Goal: Transaction & Acquisition: Book appointment/travel/reservation

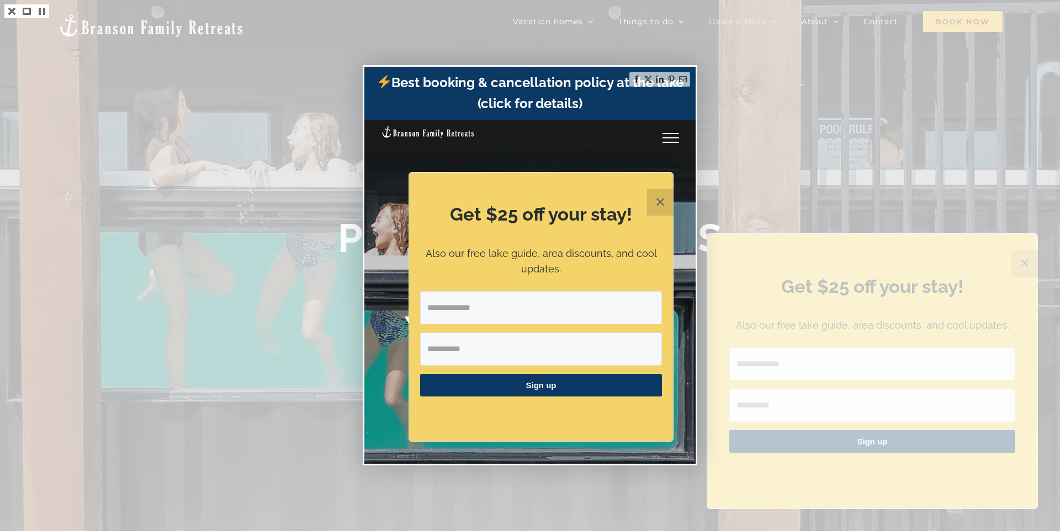
click at [454, 316] on input "Email Address" at bounding box center [541, 307] width 242 height 33
type input "**********"
click at [459, 353] on input "First Name" at bounding box center [541, 349] width 242 height 33
type input "****"
click at [487, 378] on span "Sign up" at bounding box center [541, 385] width 242 height 23
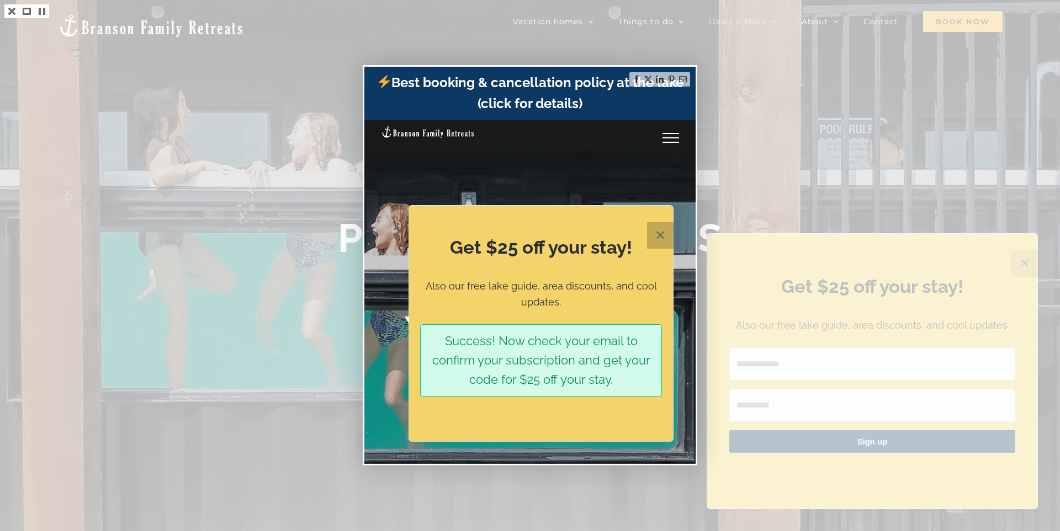
click at [650, 232] on button "✕" at bounding box center [660, 235] width 26 height 26
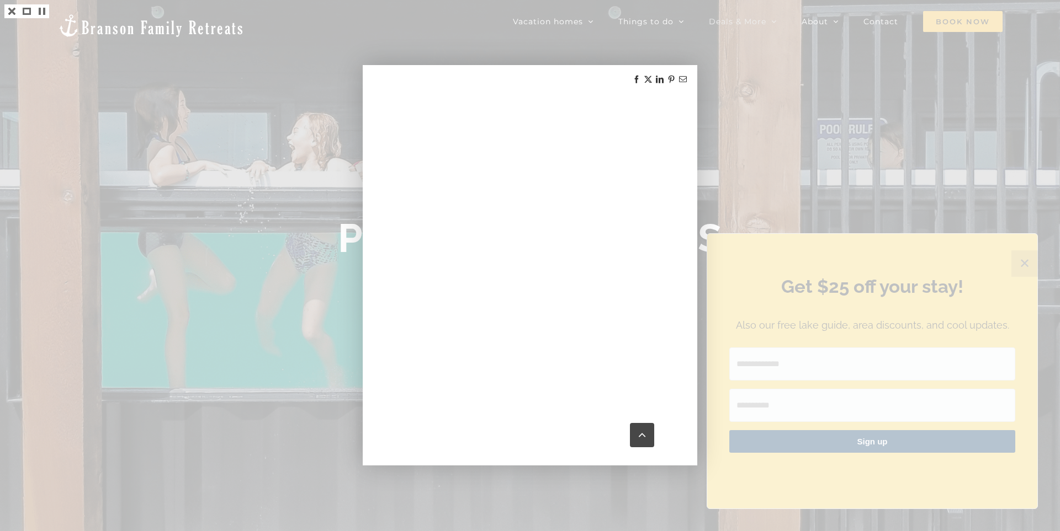
scroll to position [789, 0]
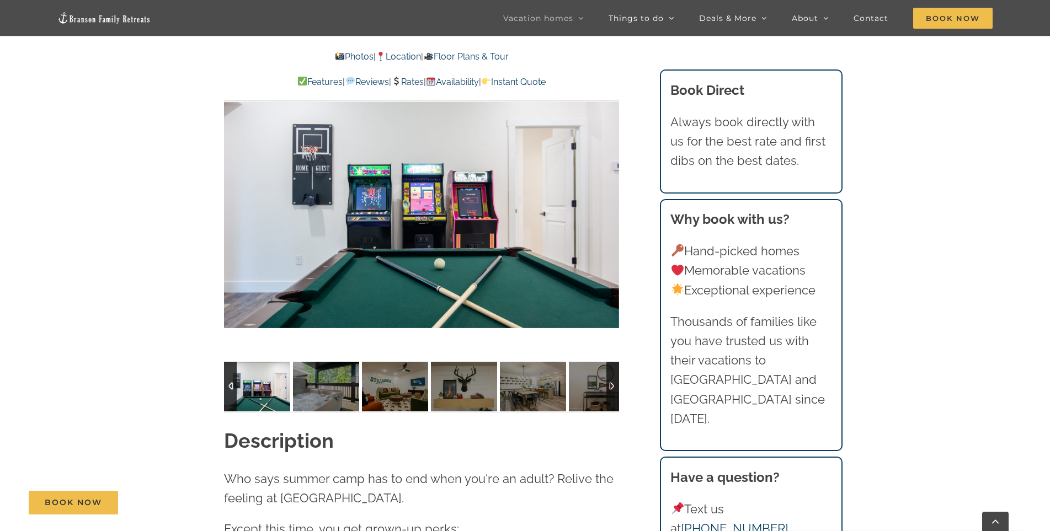
scroll to position [993, 0]
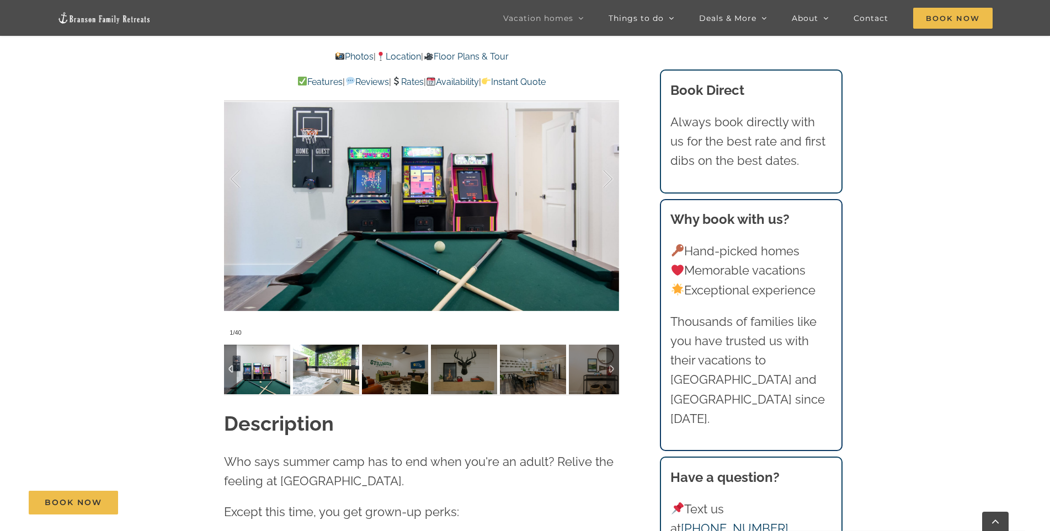
click at [334, 363] on img at bounding box center [326, 370] width 66 height 50
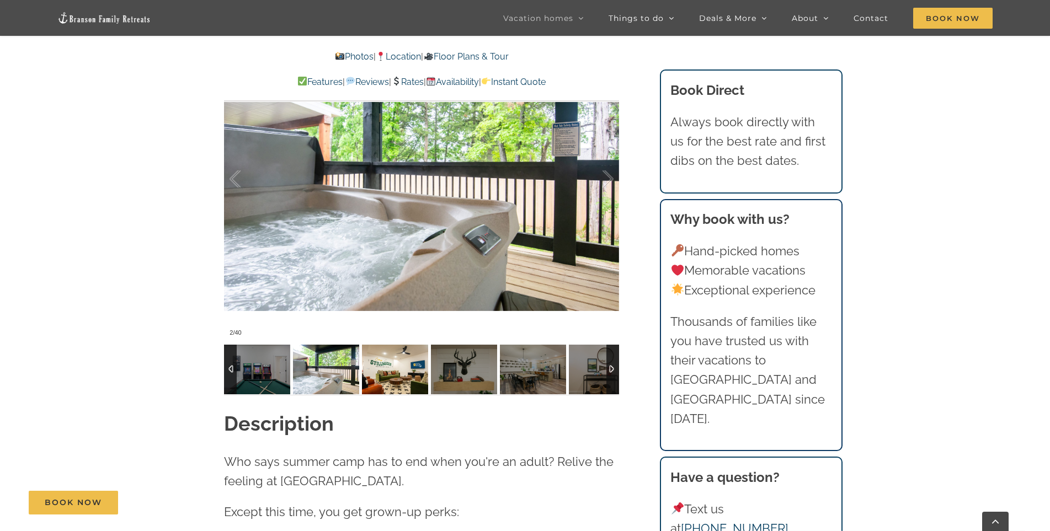
click at [388, 369] on img at bounding box center [395, 370] width 66 height 50
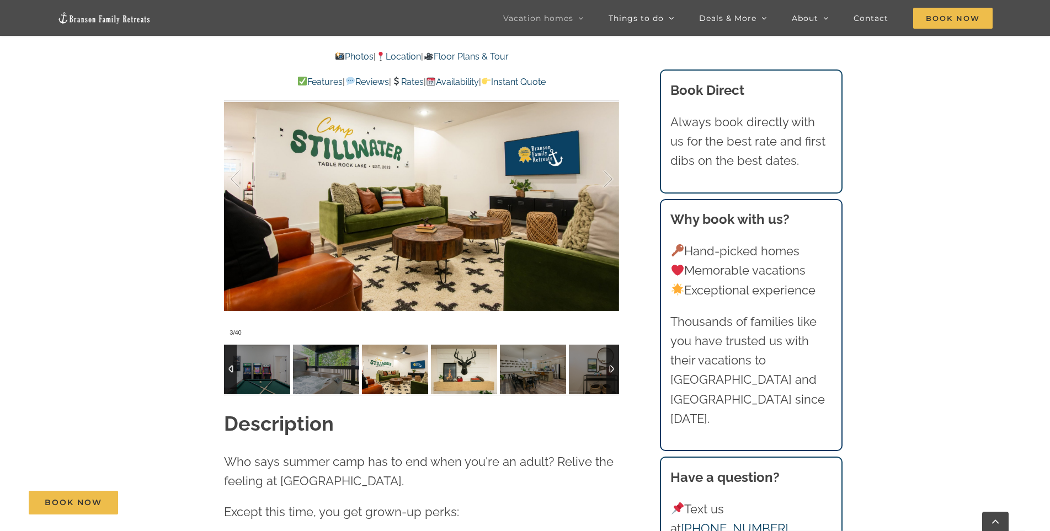
click at [464, 367] on img at bounding box center [464, 370] width 66 height 50
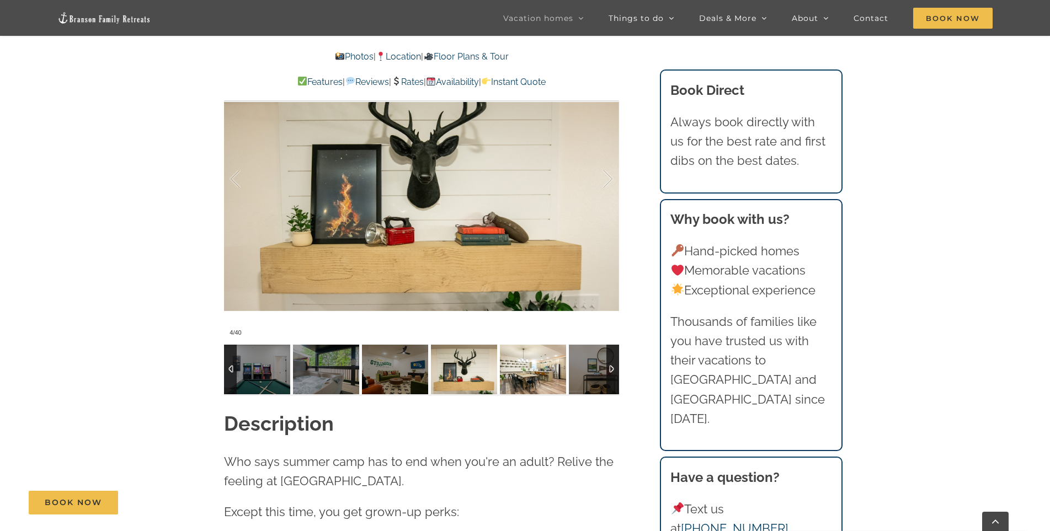
click at [536, 366] on img at bounding box center [533, 370] width 66 height 50
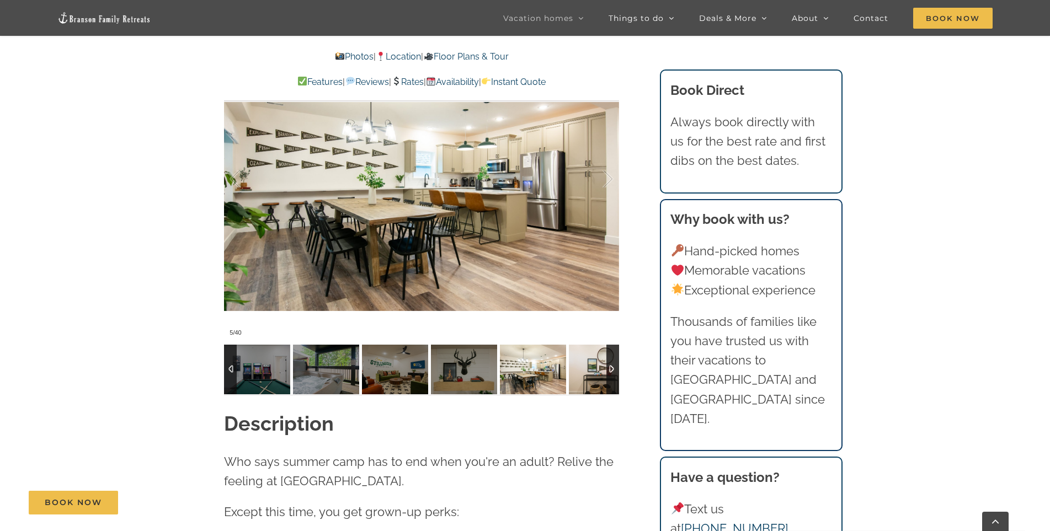
click at [586, 374] on img at bounding box center [602, 370] width 66 height 50
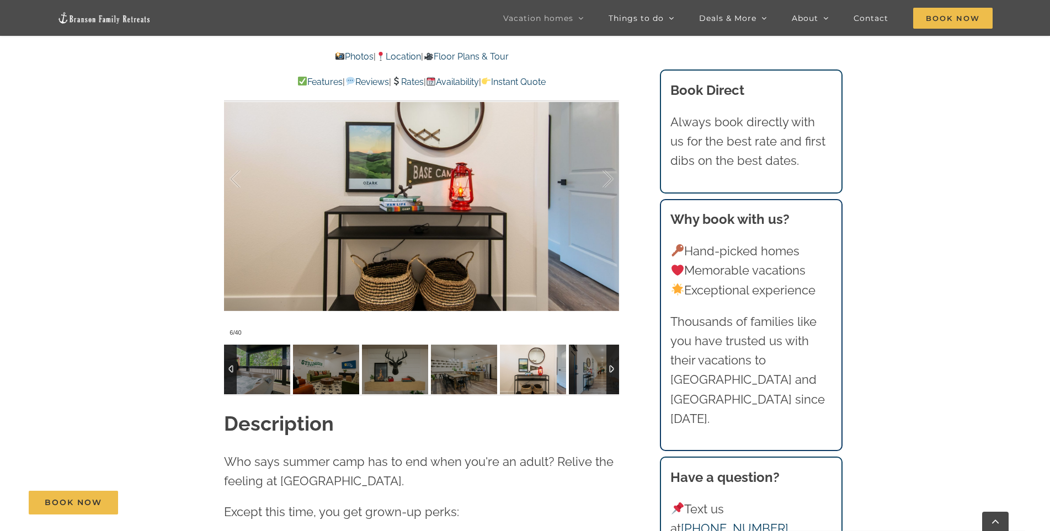
click at [610, 374] on div at bounding box center [613, 370] width 13 height 50
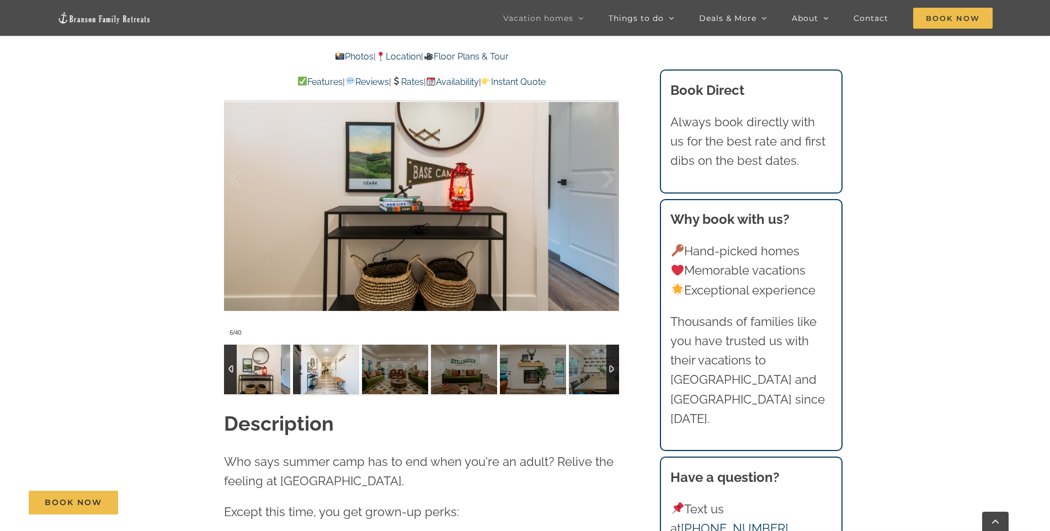
click at [329, 376] on img at bounding box center [326, 370] width 66 height 50
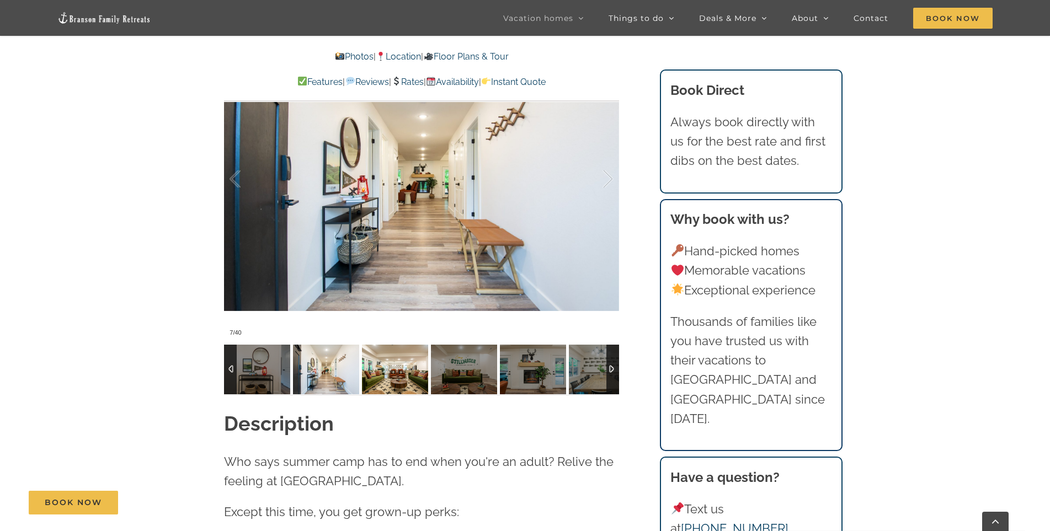
click at [395, 368] on img at bounding box center [395, 370] width 66 height 50
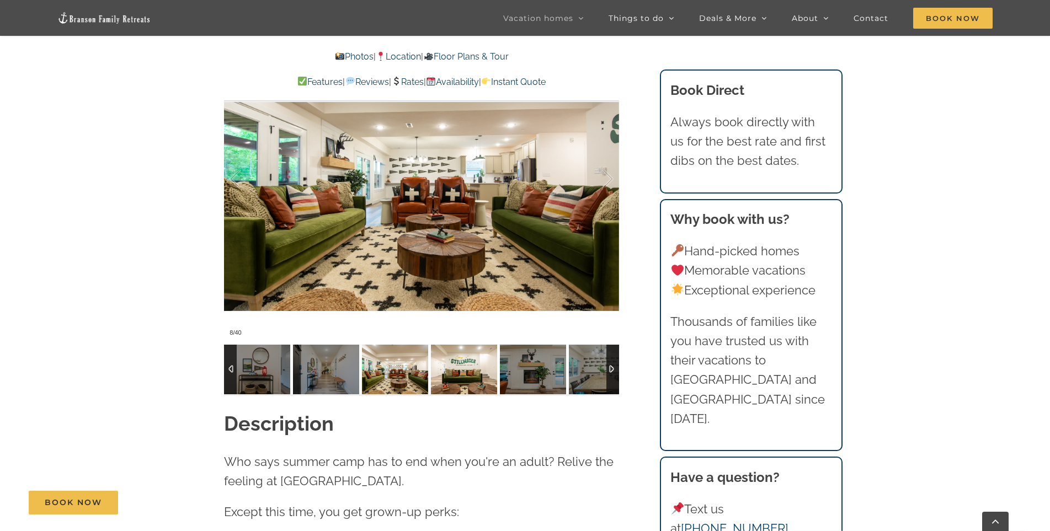
click at [453, 366] on img at bounding box center [464, 370] width 66 height 50
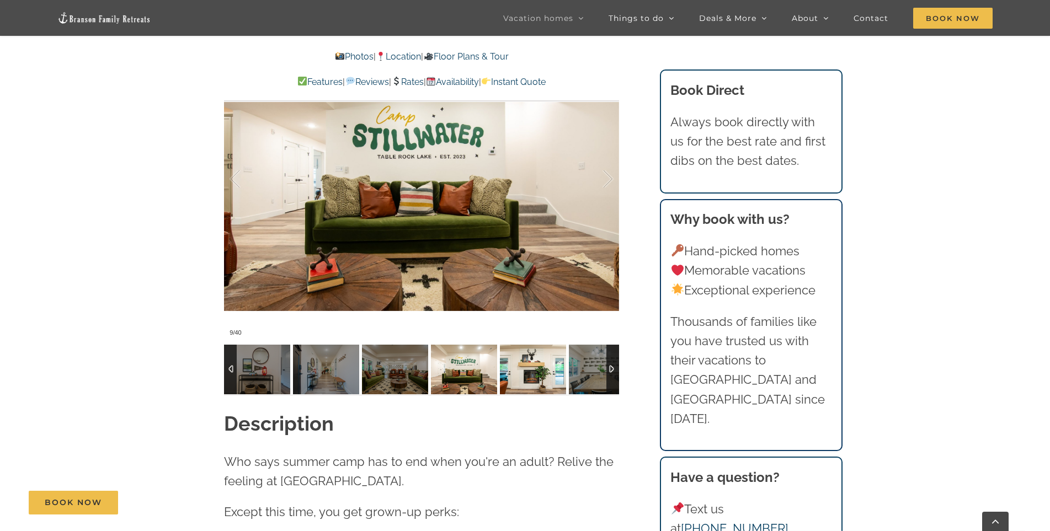
click at [520, 371] on img at bounding box center [533, 370] width 66 height 50
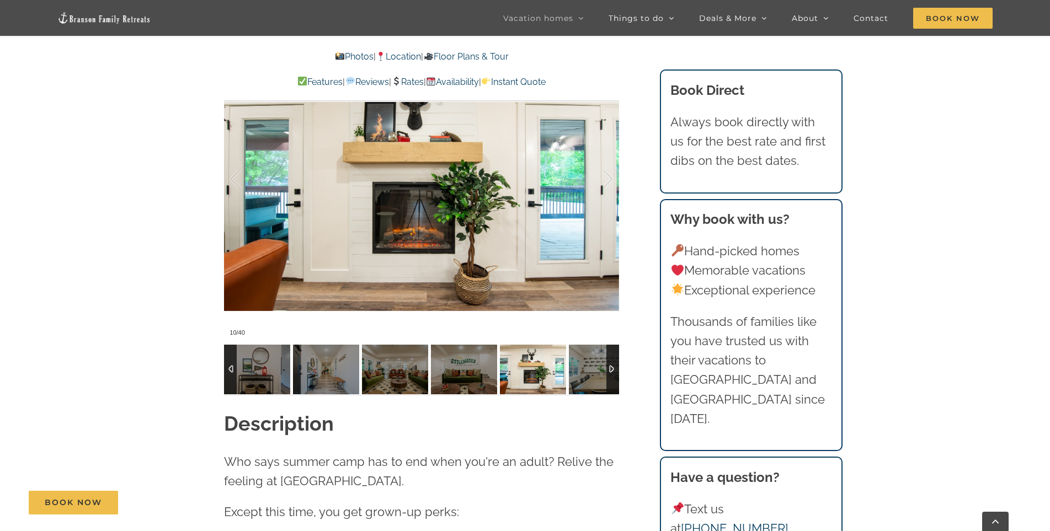
click at [554, 372] on img at bounding box center [533, 370] width 66 height 50
click at [588, 377] on img at bounding box center [602, 370] width 66 height 50
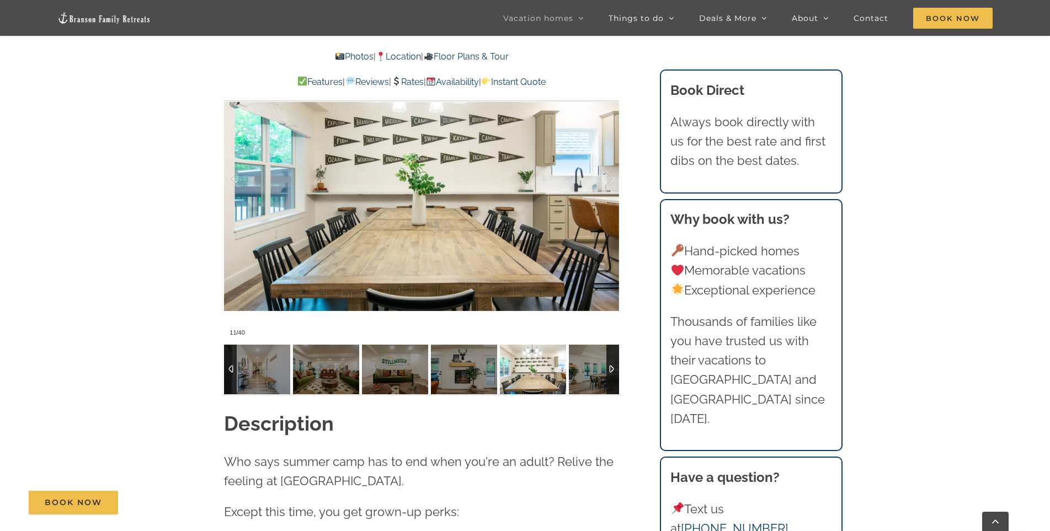
click at [613, 372] on div at bounding box center [613, 370] width 13 height 50
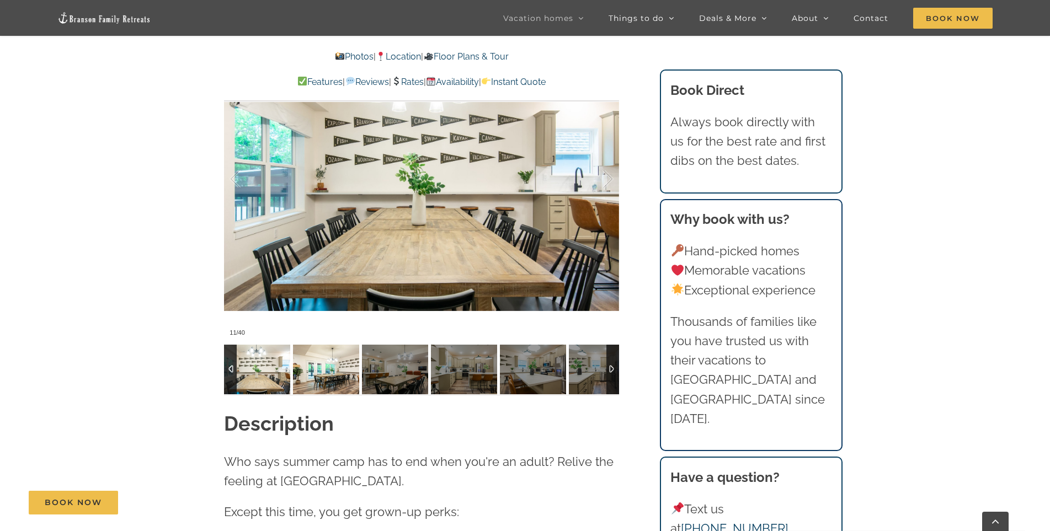
click at [332, 359] on img at bounding box center [326, 370] width 66 height 50
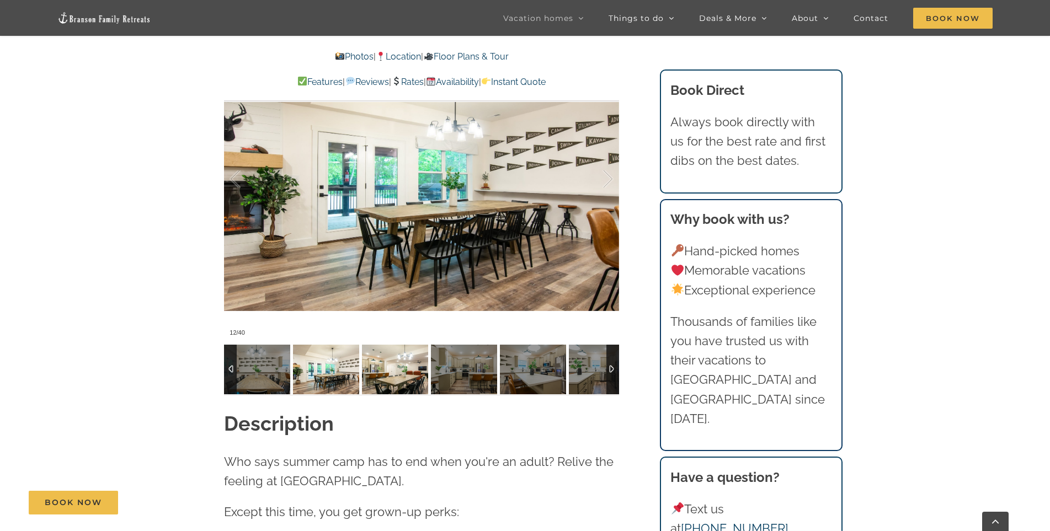
click at [405, 360] on img at bounding box center [395, 370] width 66 height 50
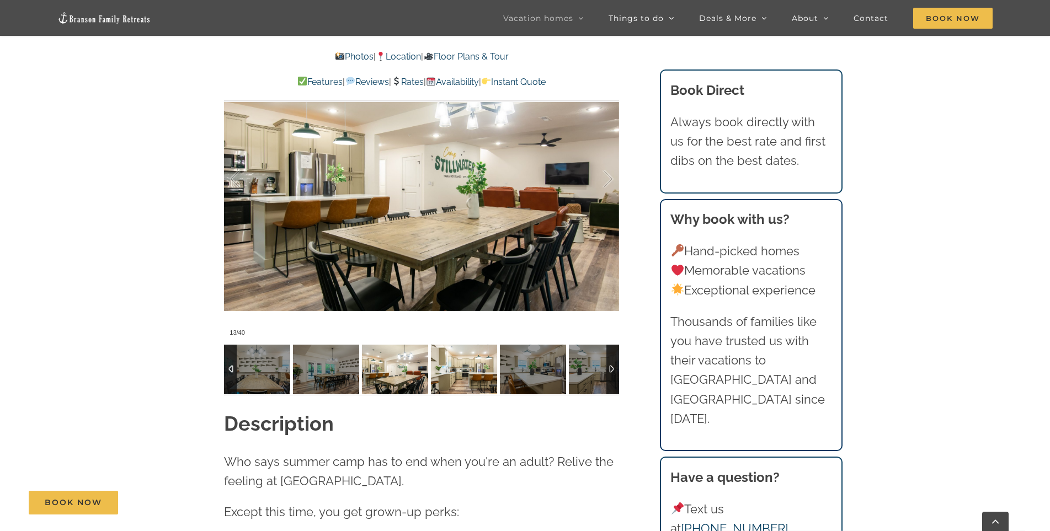
click at [449, 364] on img at bounding box center [464, 370] width 66 height 50
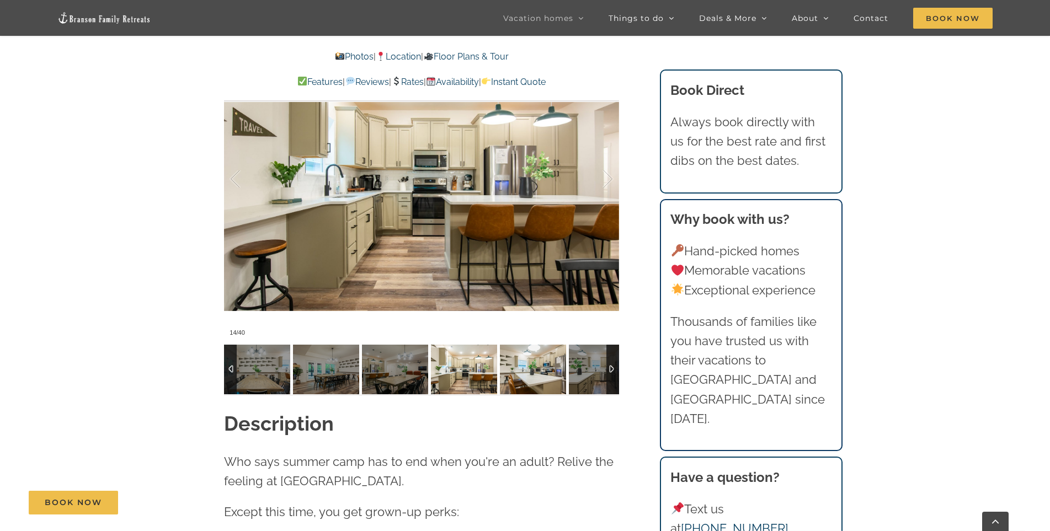
click at [511, 371] on img at bounding box center [533, 370] width 66 height 50
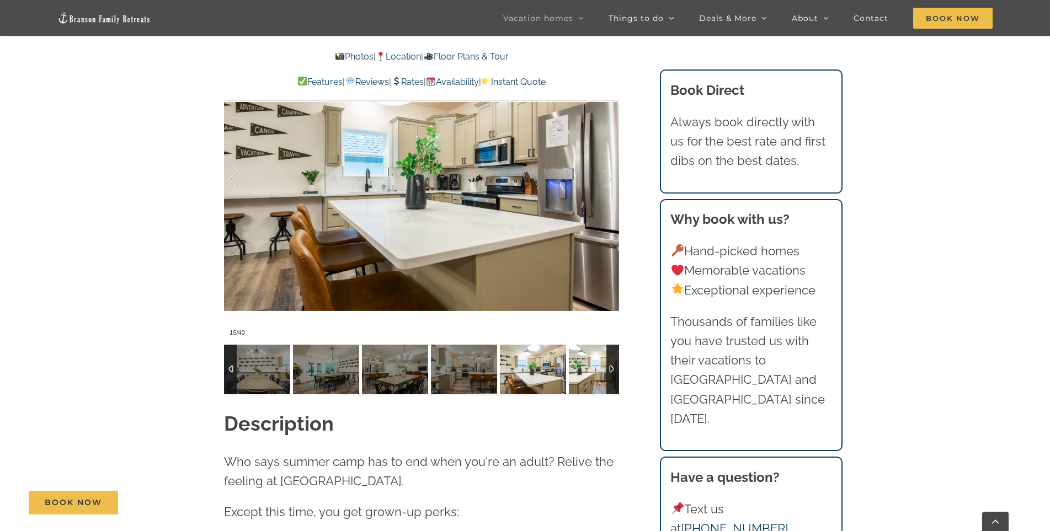
click at [584, 371] on img at bounding box center [602, 370] width 66 height 50
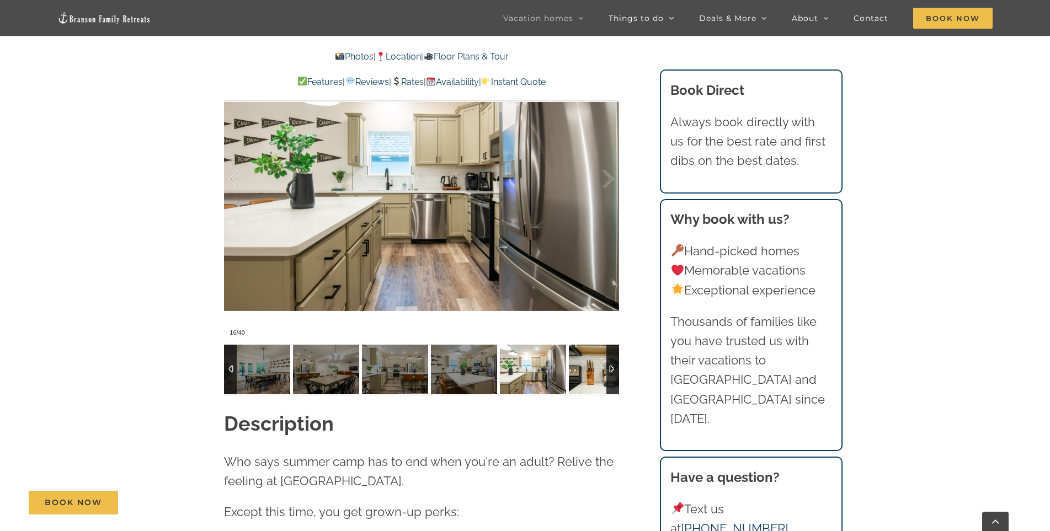
click at [592, 371] on img at bounding box center [602, 370] width 66 height 50
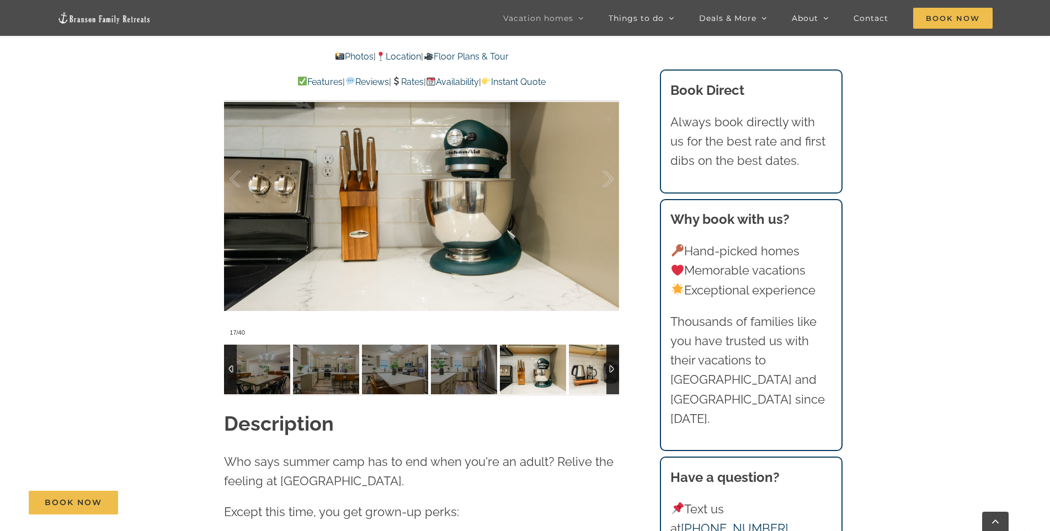
click at [592, 371] on img at bounding box center [602, 370] width 66 height 50
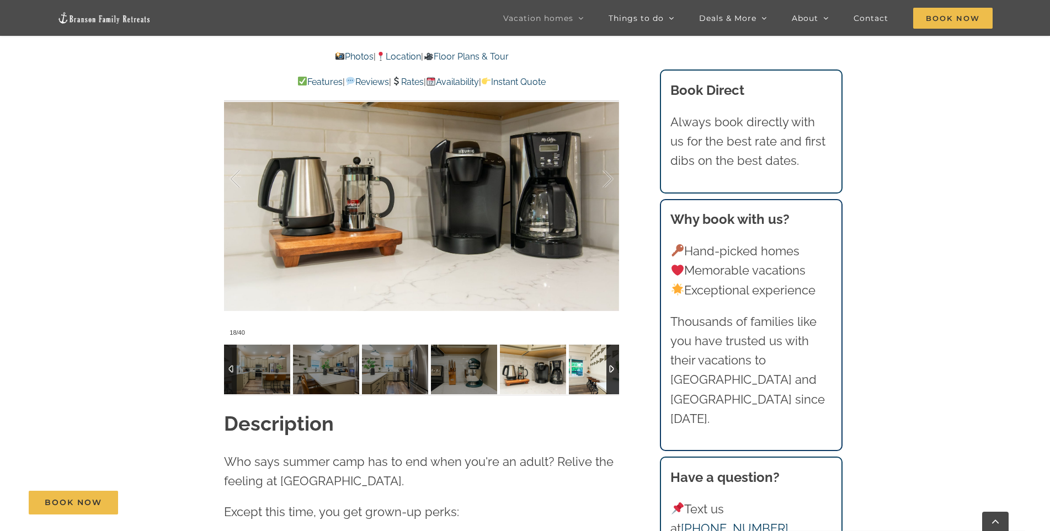
click at [592, 371] on img at bounding box center [602, 370] width 66 height 50
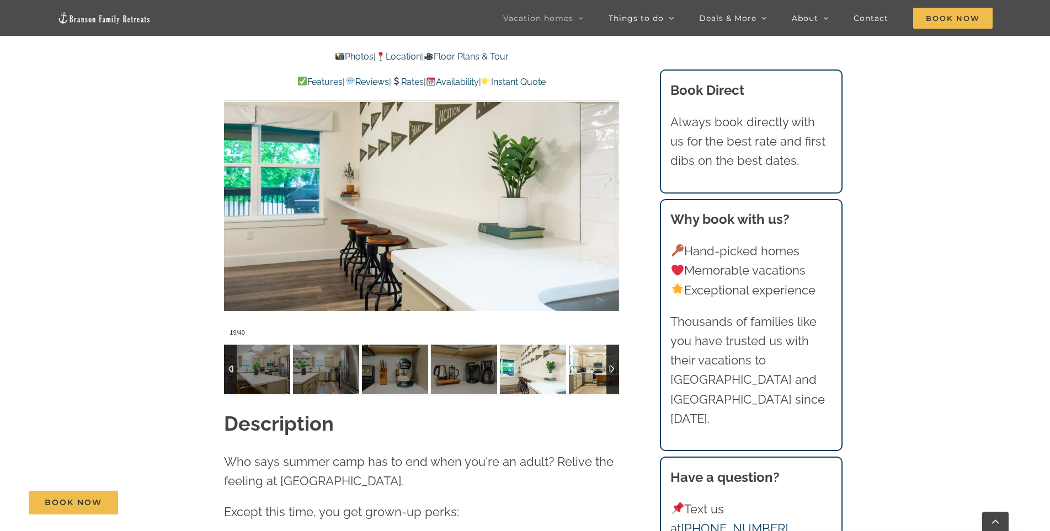
click at [592, 371] on img at bounding box center [602, 370] width 66 height 50
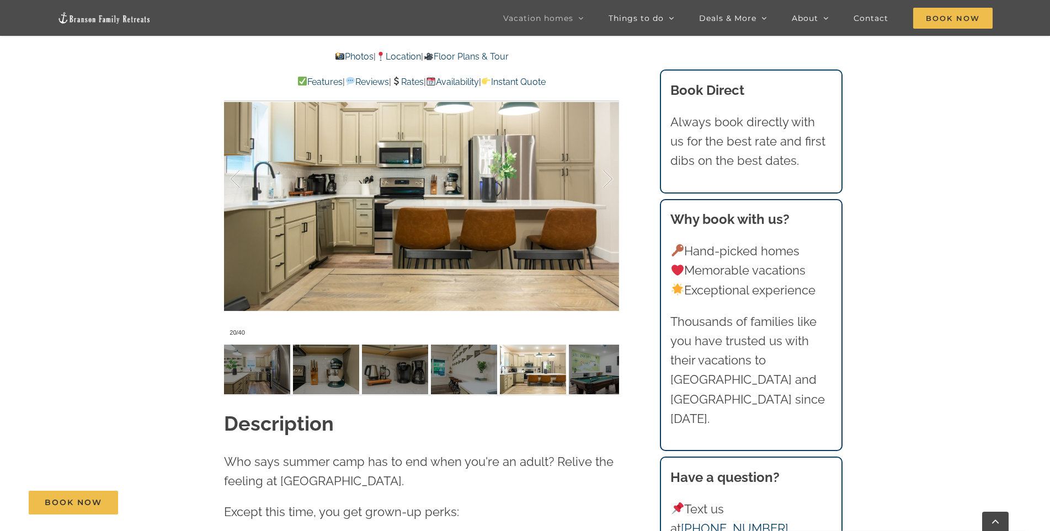
click at [412, 82] on link "Rates" at bounding box center [407, 82] width 33 height 10
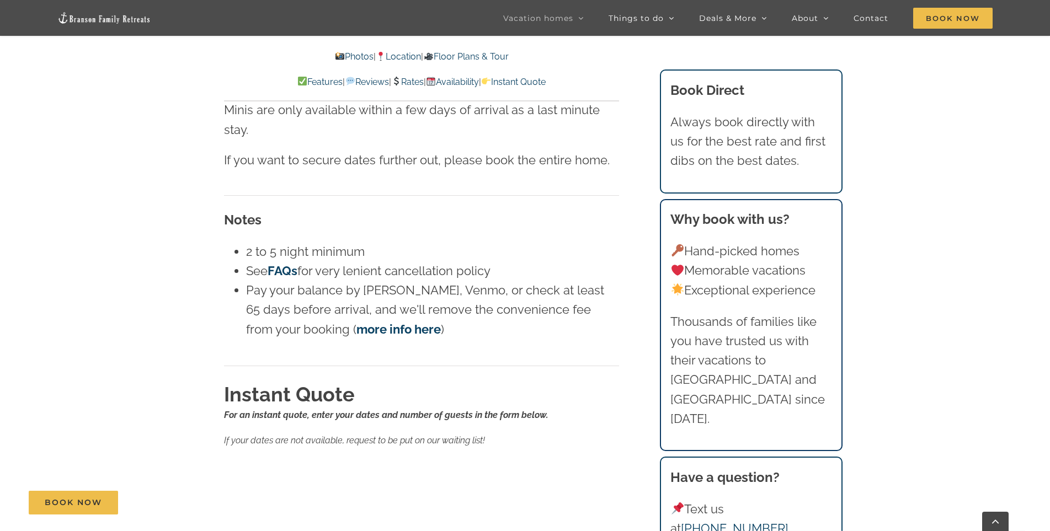
scroll to position [7214, 0]
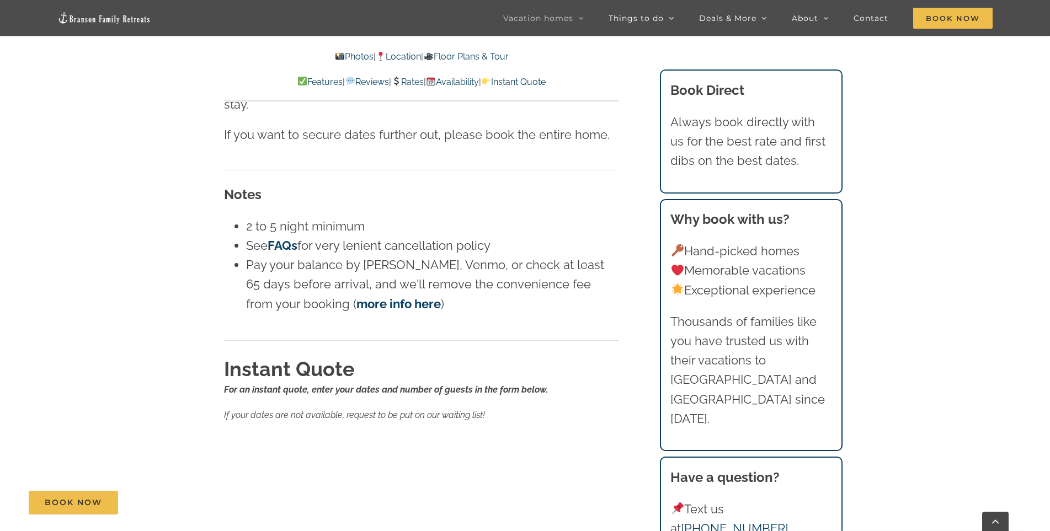
click at [320, 499] on div "Book Now" at bounding box center [534, 503] width 1010 height 24
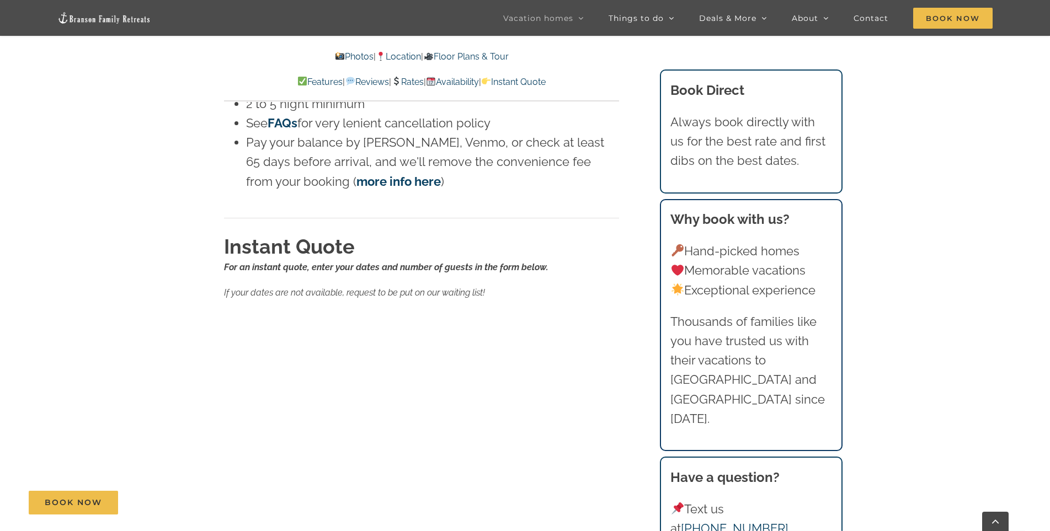
scroll to position [7435, 0]
